Goal: Find contact information: Find contact information

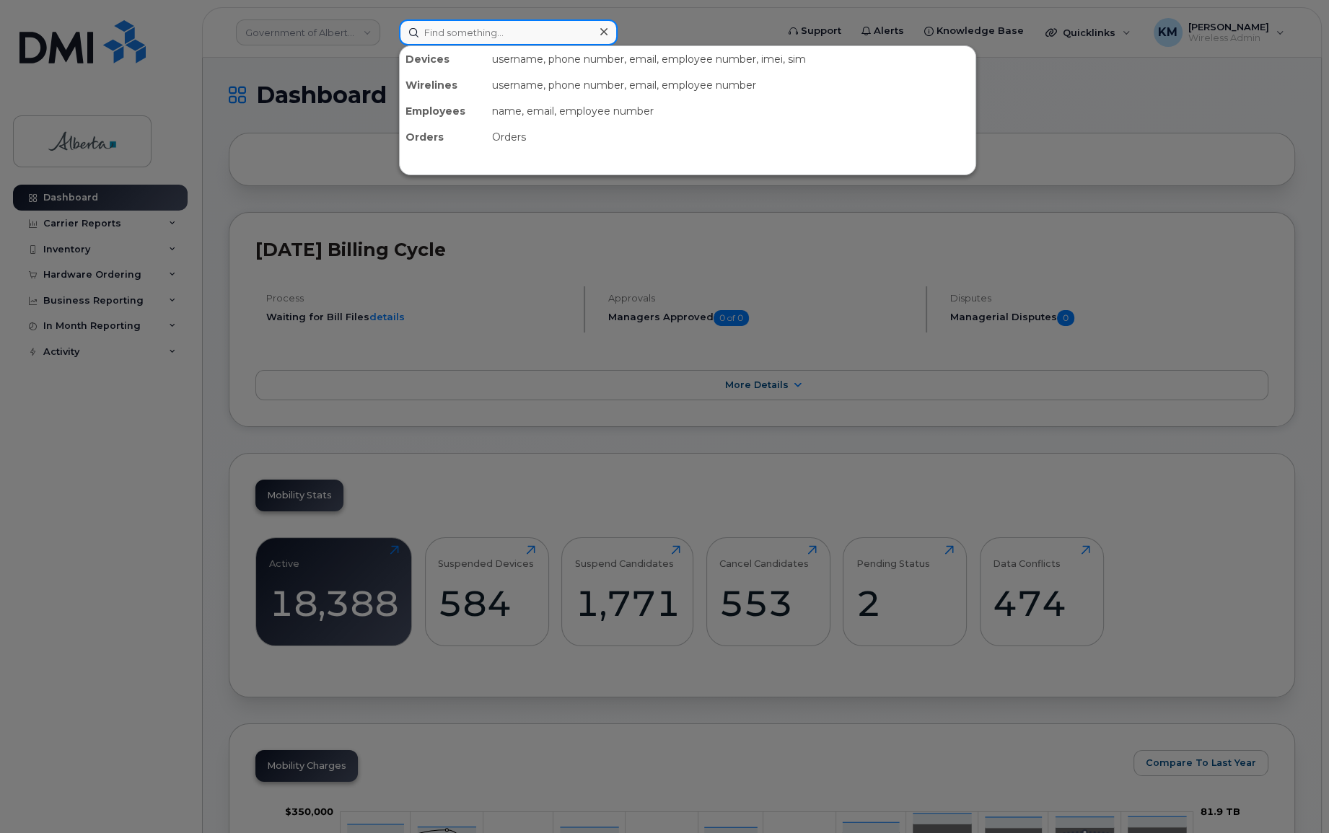
click at [469, 38] on input at bounding box center [508, 32] width 219 height 26
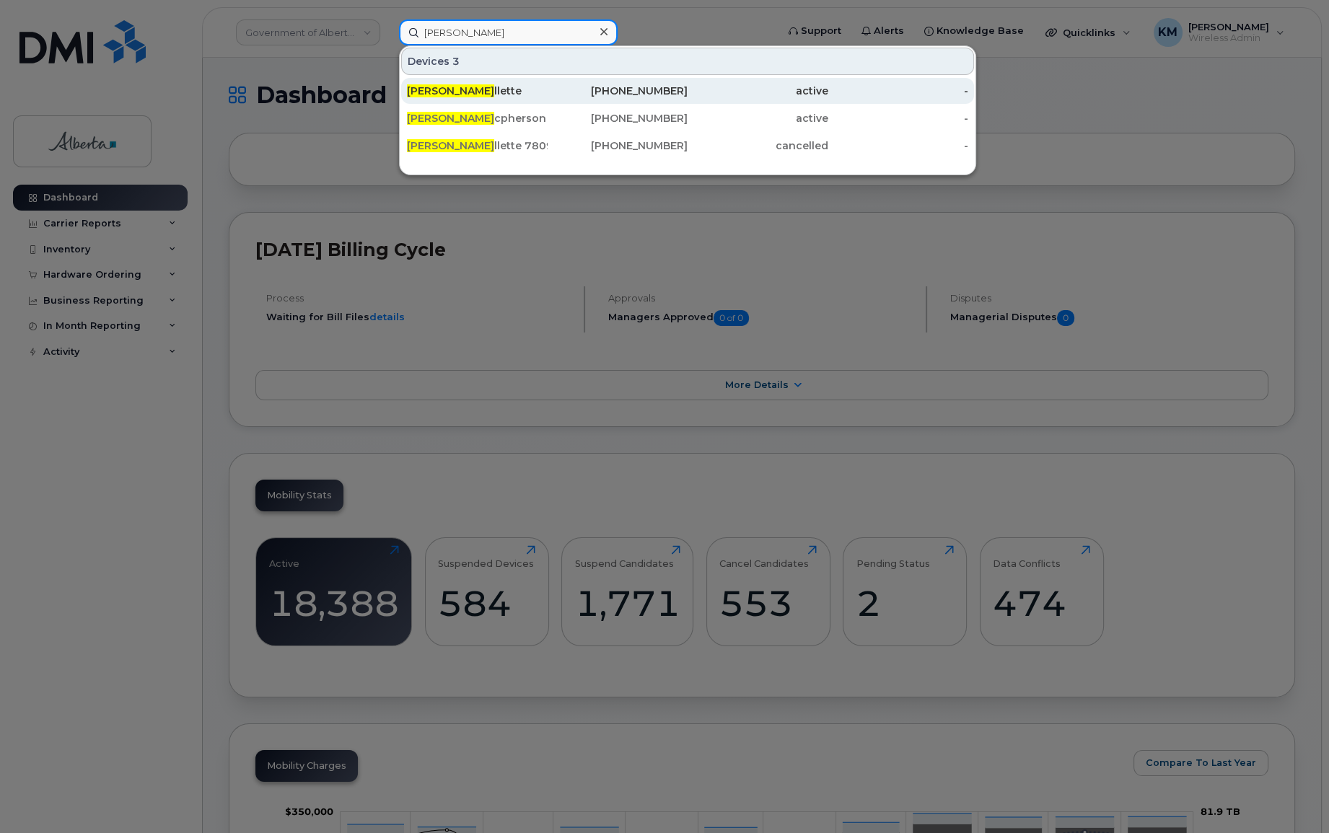
type input "[PERSON_NAME]"
click at [478, 85] on div "[PERSON_NAME] llette" at bounding box center [477, 91] width 141 height 14
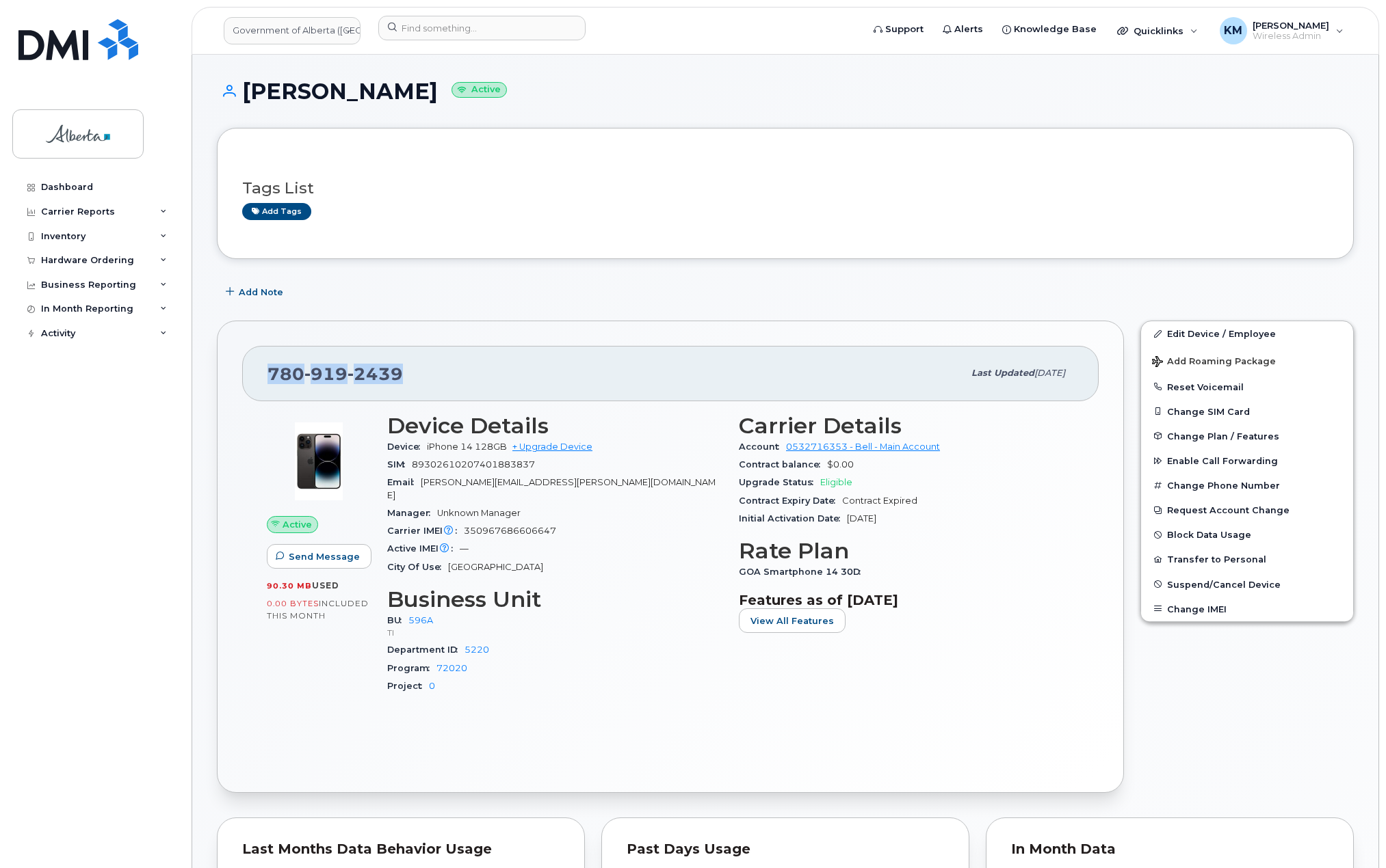
drag, startPoint x: 415, startPoint y: 382, endPoint x: 307, endPoint y: 379, distance: 108.0
click at [272, 384] on div "[PHONE_NUMBER]" at bounding box center [615, 373] width 696 height 28
copy span "[PHONE_NUMBER]"
click at [800, 620] on span "View All Features" at bounding box center [792, 622] width 83 height 13
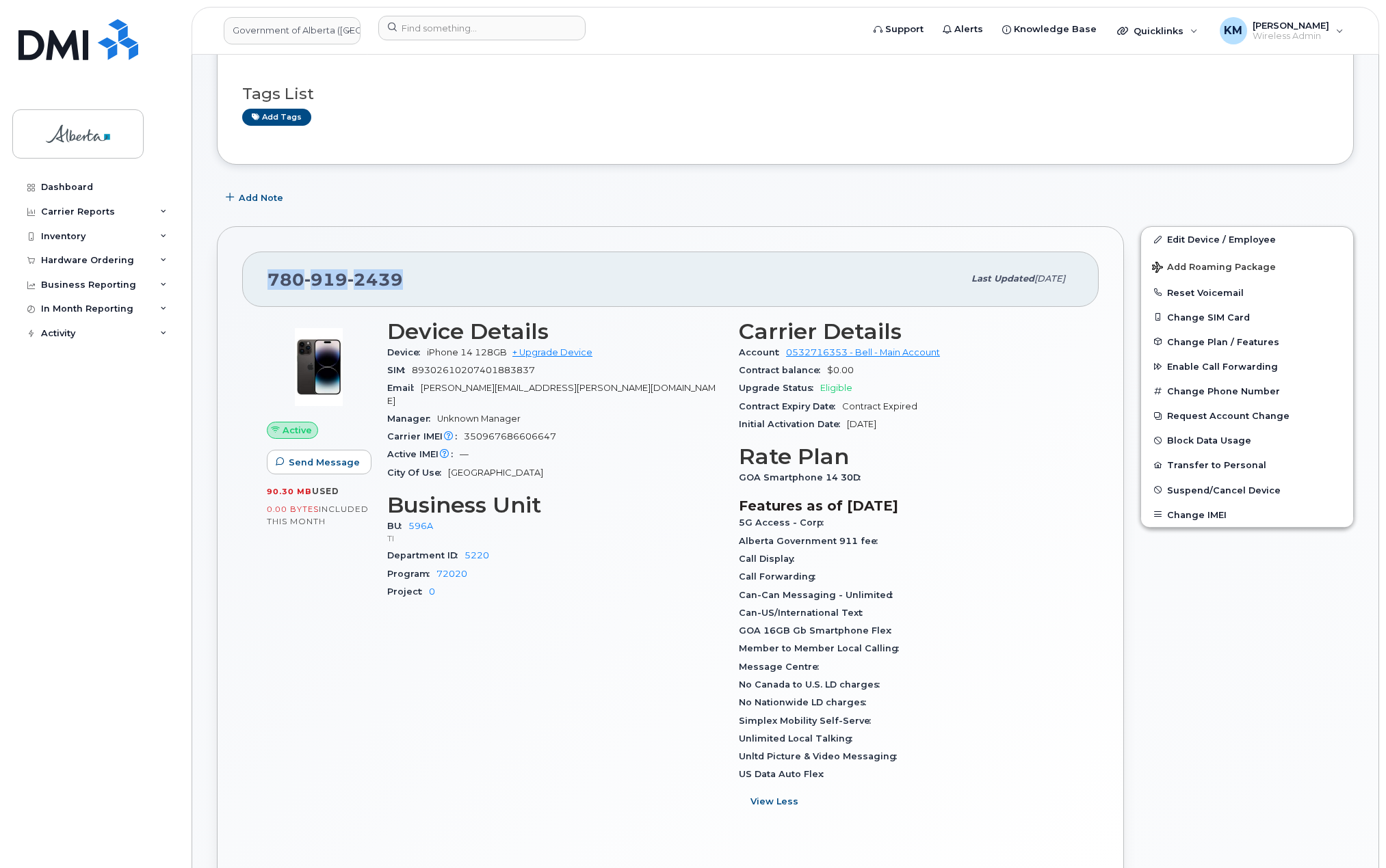
scroll to position [68, 0]
